Goal: Task Accomplishment & Management: Manage account settings

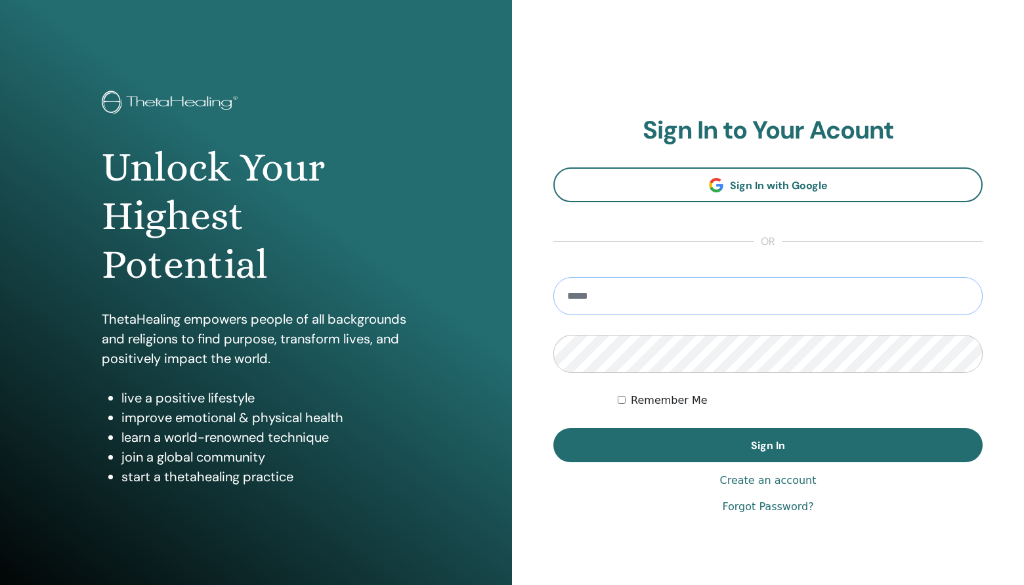
type input "**********"
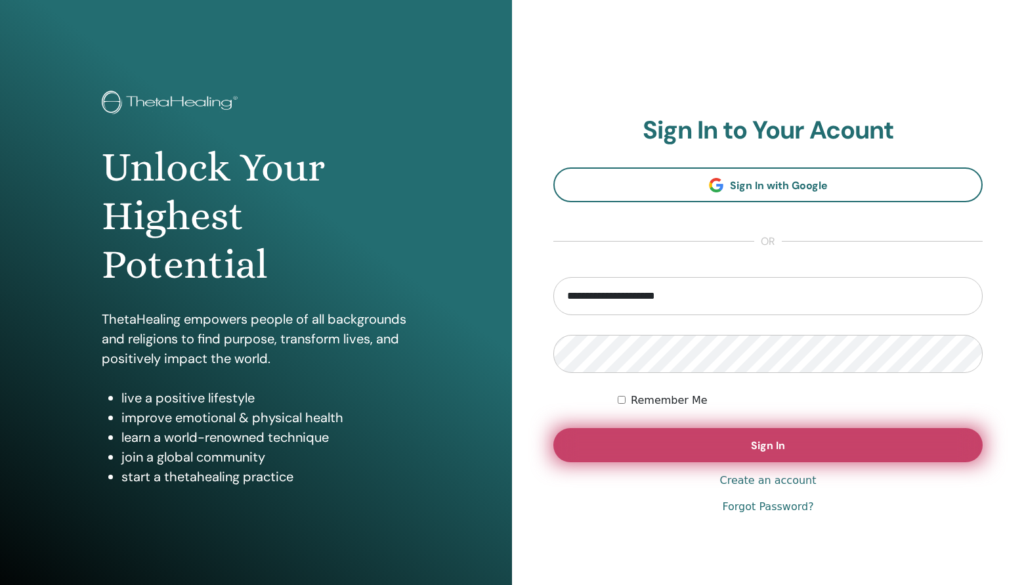
click at [699, 452] on button "Sign In" at bounding box center [768, 445] width 429 height 34
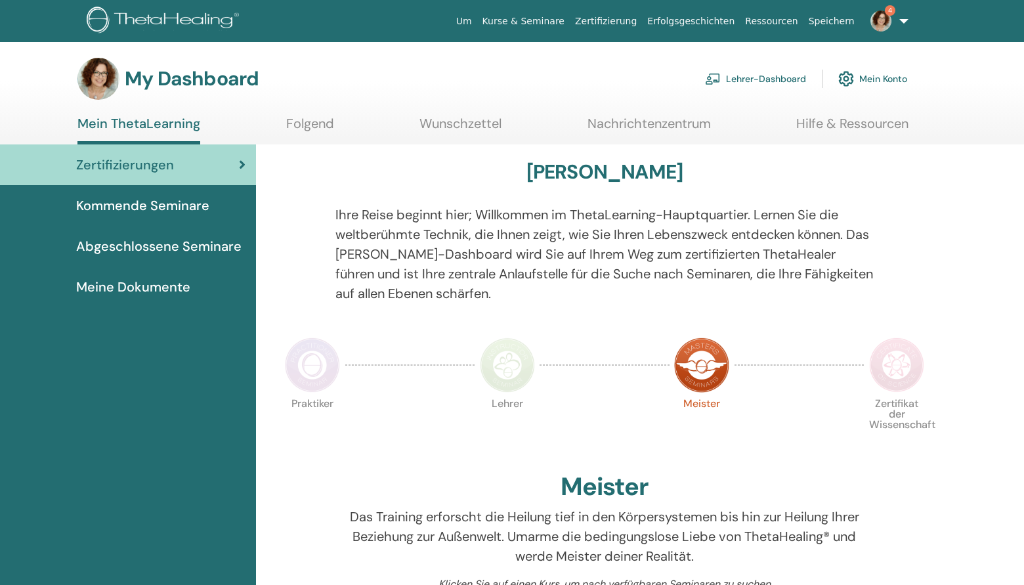
click at [150, 289] on span "Meine Dokumente" at bounding box center [133, 287] width 114 height 20
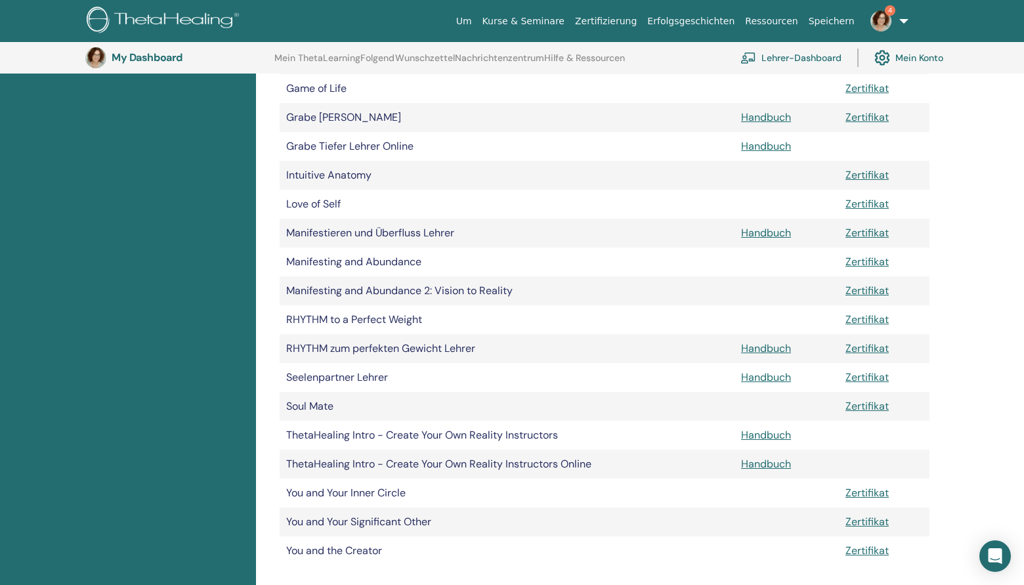
scroll to position [771, 0]
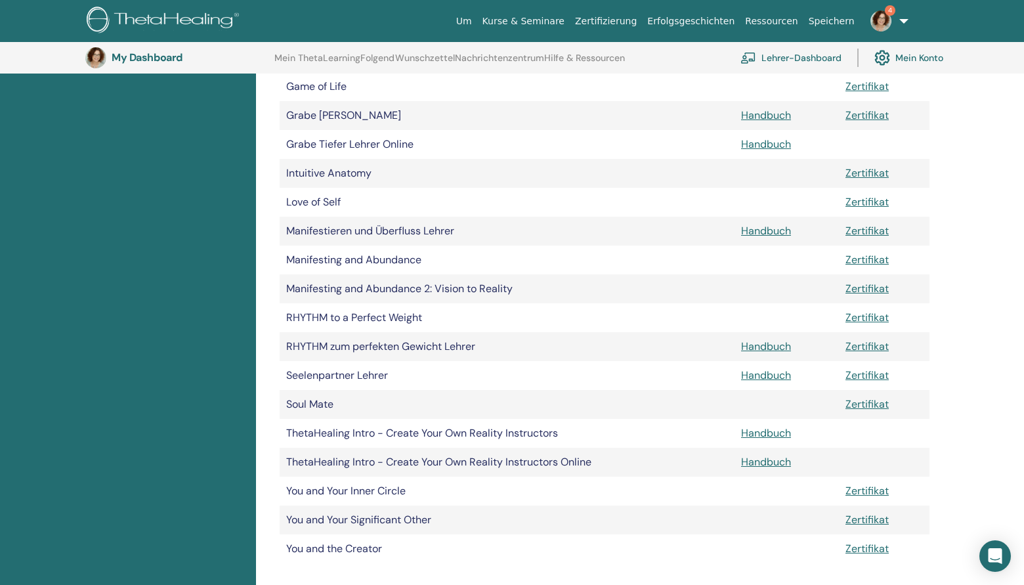
click at [868, 287] on link "Zertifikat" at bounding box center [867, 289] width 43 height 14
click at [885, 24] on img at bounding box center [881, 21] width 21 height 21
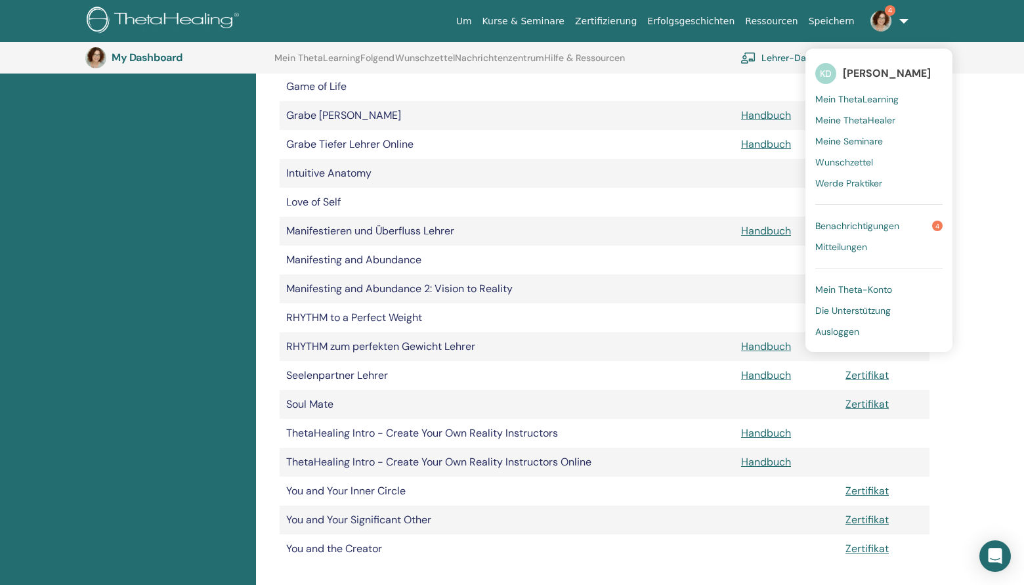
click at [872, 225] on span "Benachrichtigungen" at bounding box center [858, 226] width 84 height 12
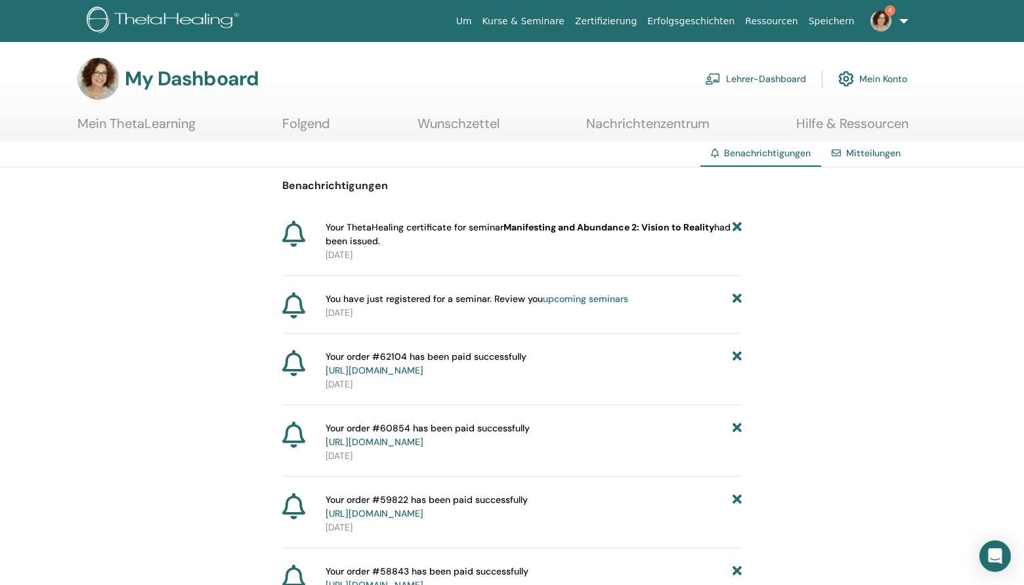
click at [880, 81] on link "Mein Konto" at bounding box center [873, 78] width 69 height 29
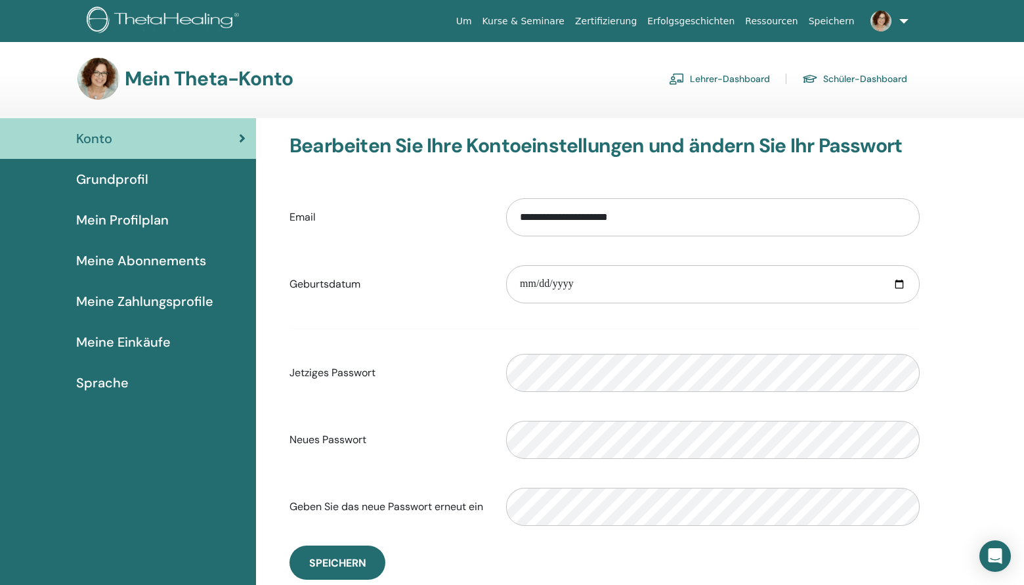
click at [885, 22] on img at bounding box center [881, 21] width 21 height 21
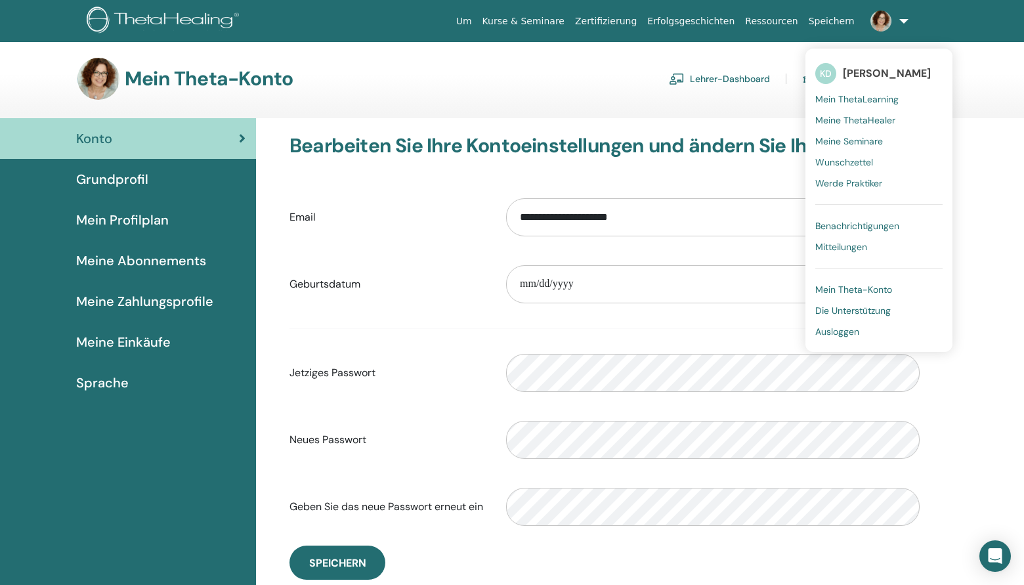
click at [848, 334] on span "Ausloggen" at bounding box center [838, 332] width 44 height 12
